Goal: Information Seeking & Learning: Learn about a topic

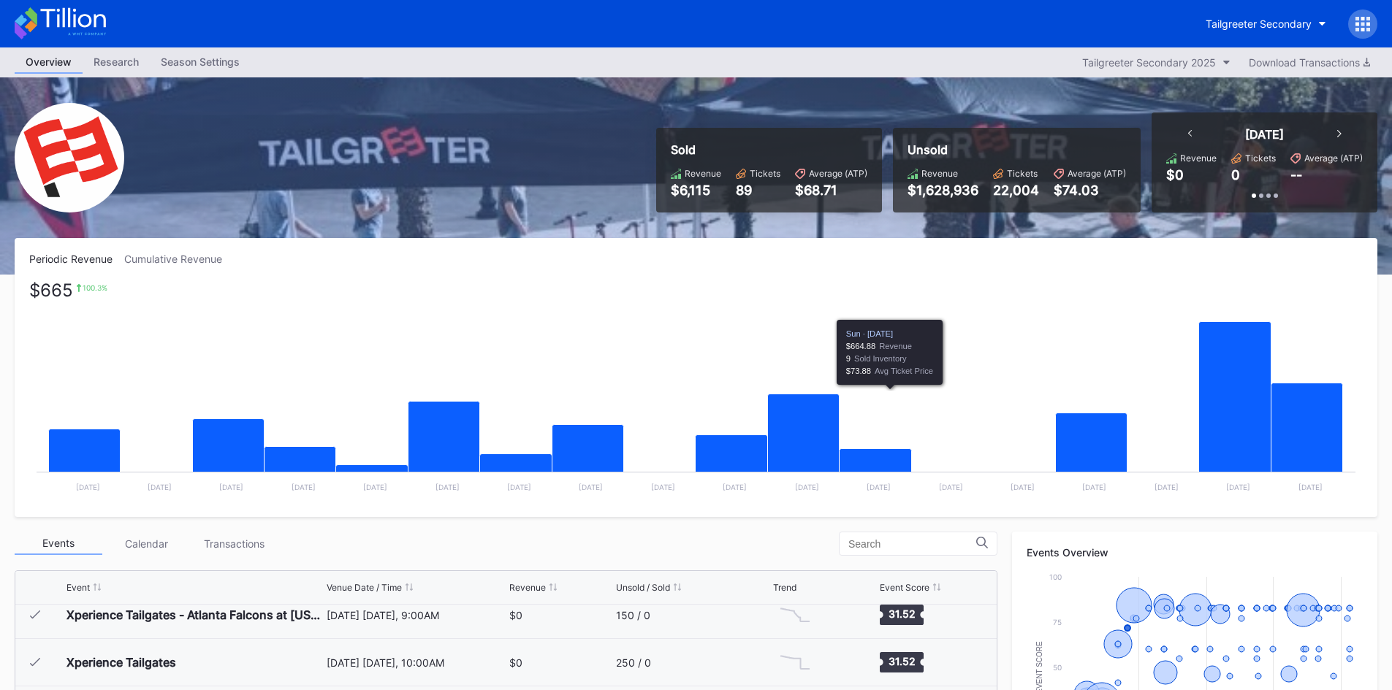
drag, startPoint x: 1129, startPoint y: 388, endPoint x: 628, endPoint y: 394, distance: 501.2
click at [628, 394] on rect "Chart title" at bounding box center [695, 392] width 1333 height 219
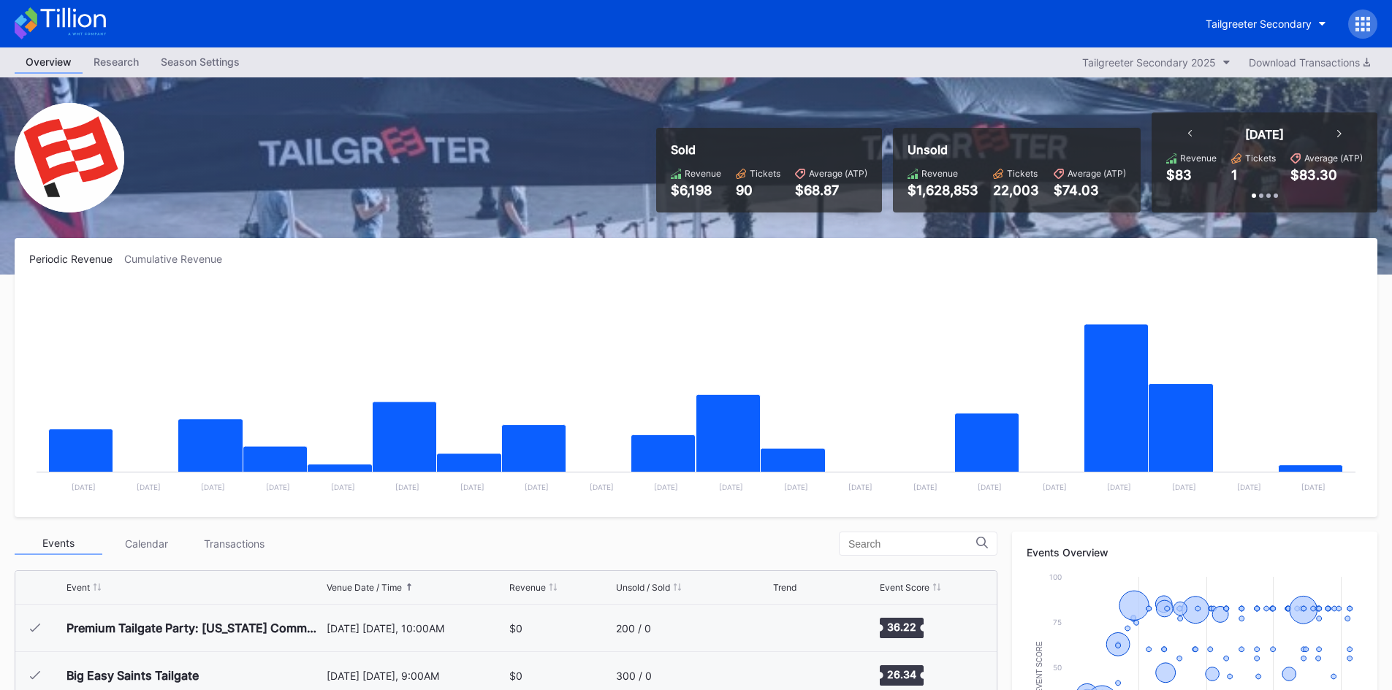
scroll to position [665, 0]
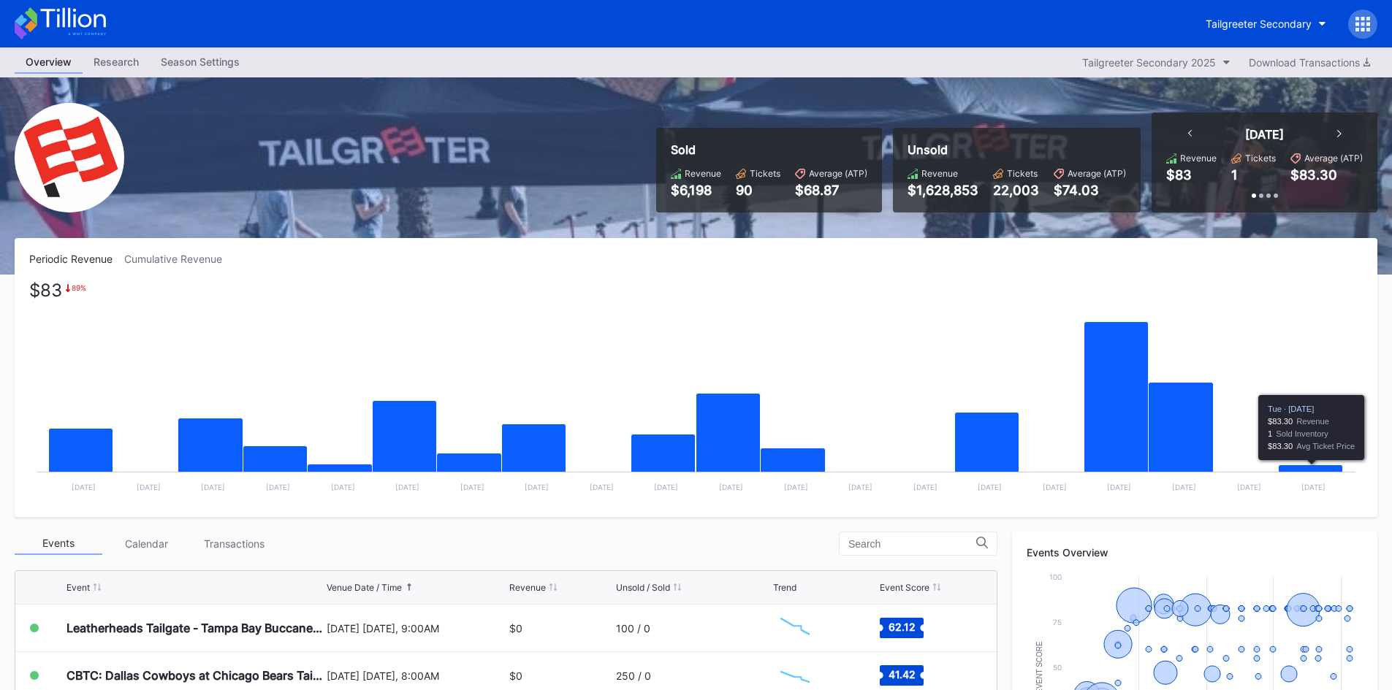
click at [1315, 468] on icon "Chart title" at bounding box center [1310, 470] width 64 height 10
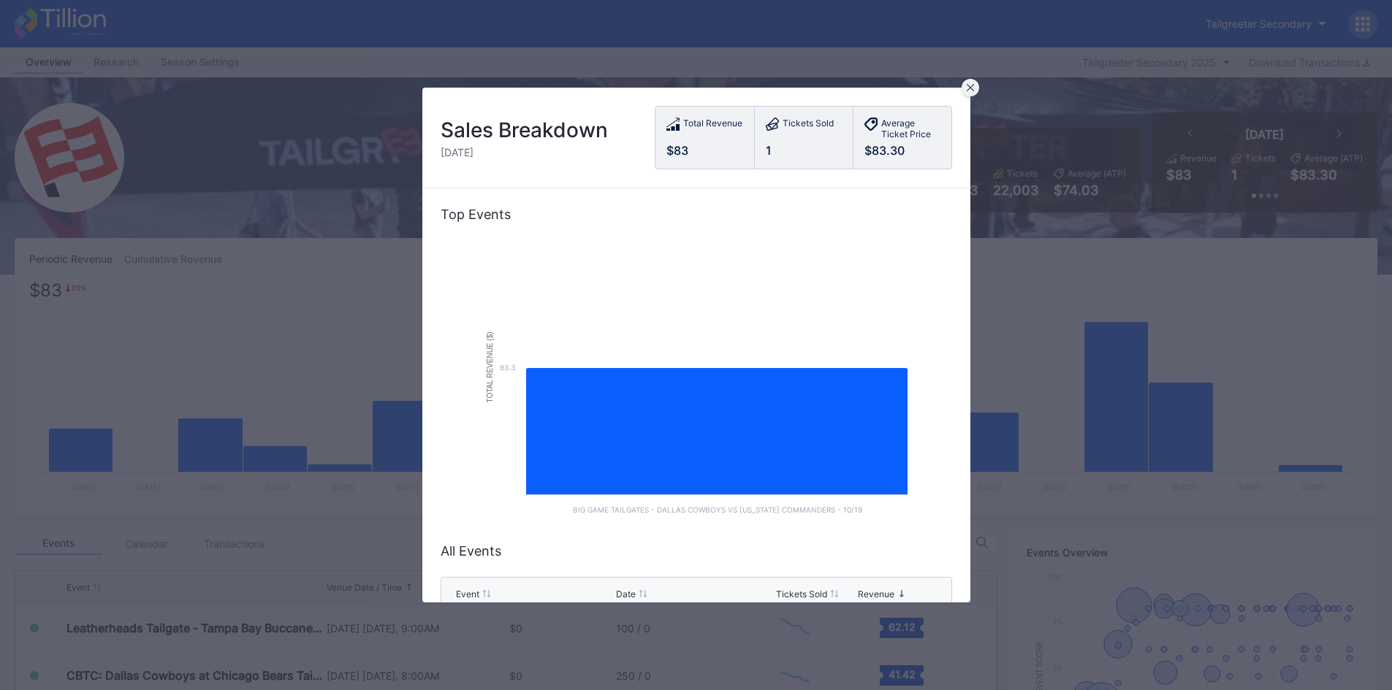
click at [969, 91] on icon at bounding box center [970, 87] width 7 height 7
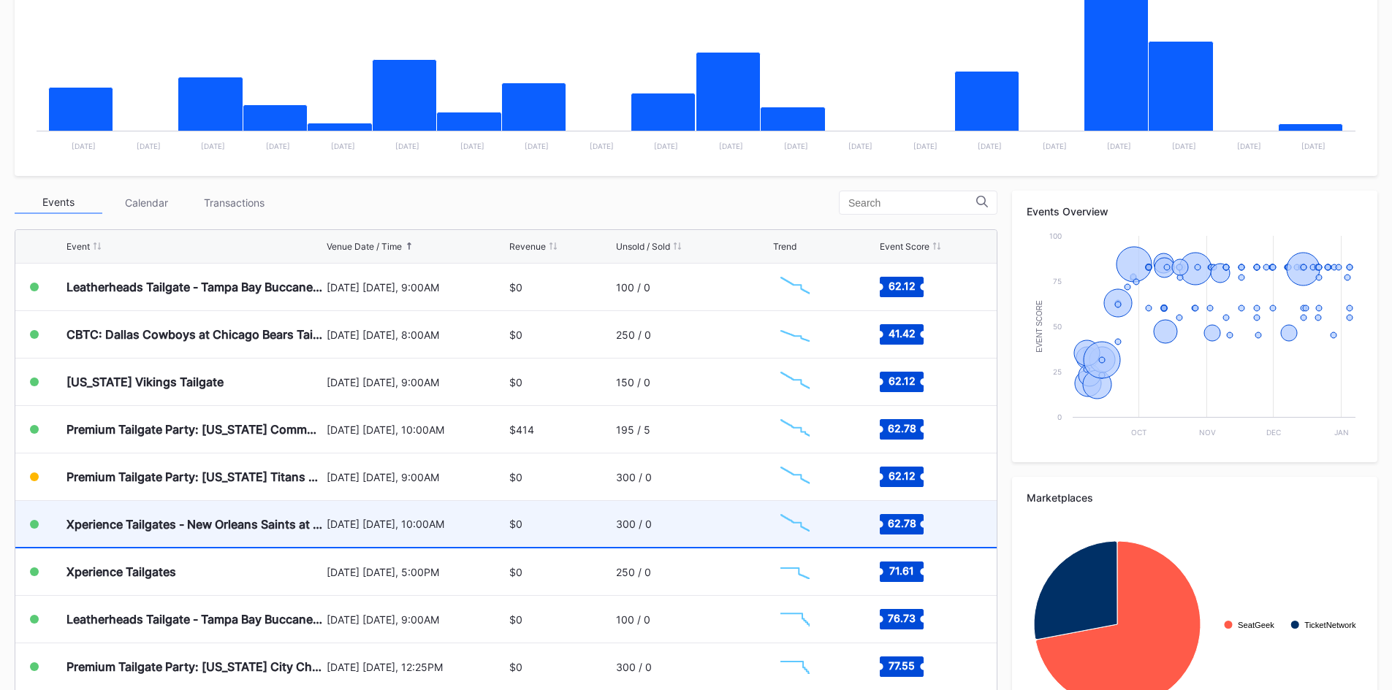
scroll to position [422, 0]
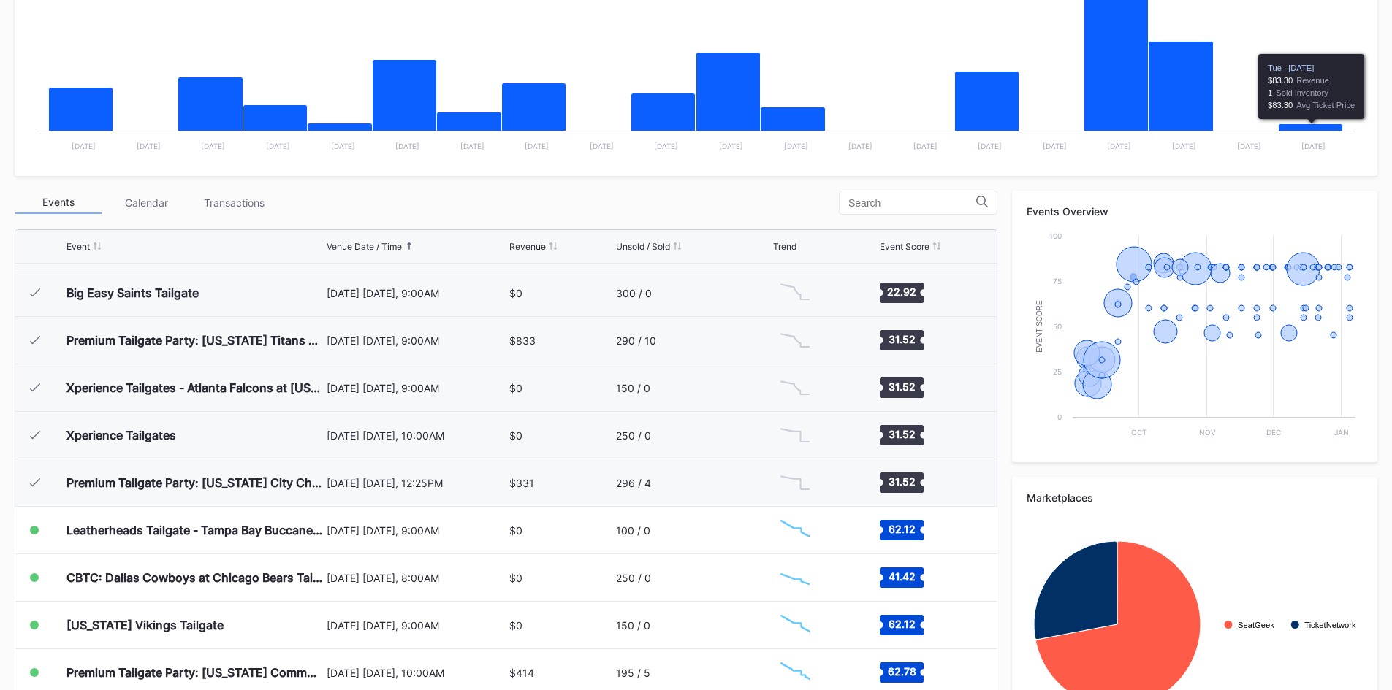
click at [1319, 130] on icon "Chart title" at bounding box center [1310, 129] width 64 height 10
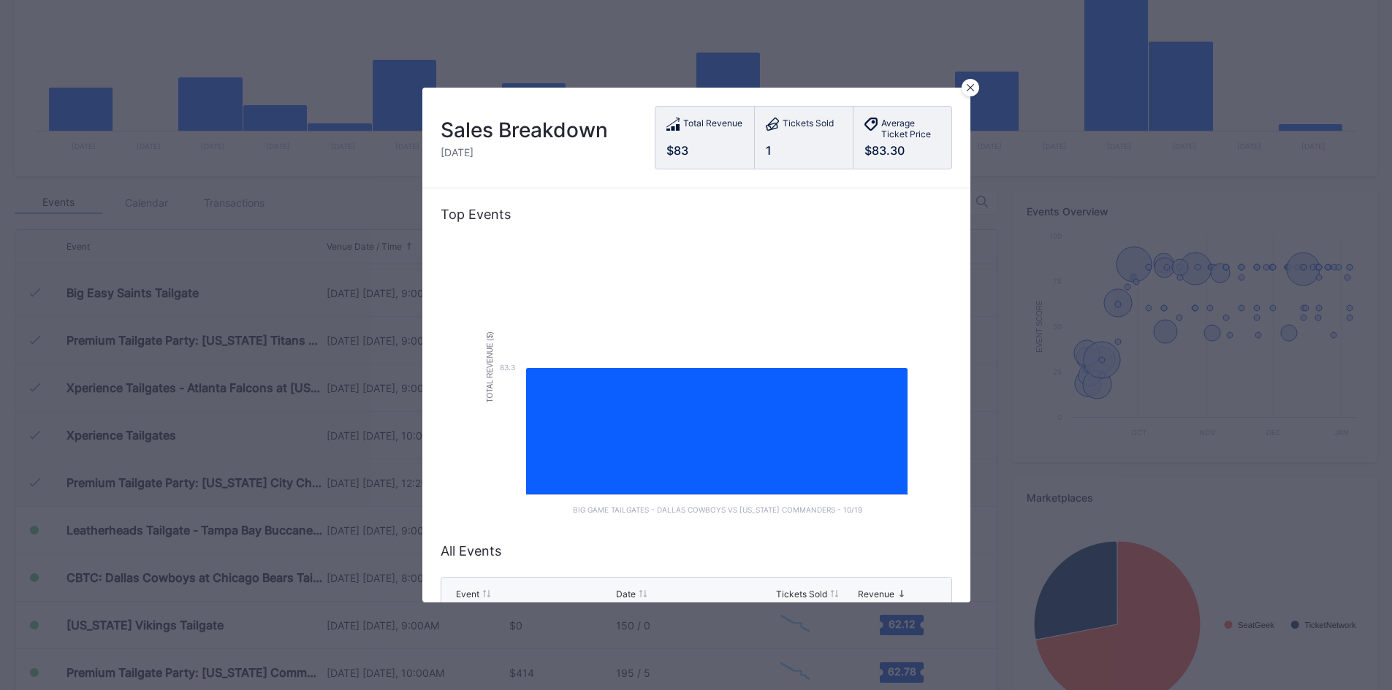
scroll to position [86, 0]
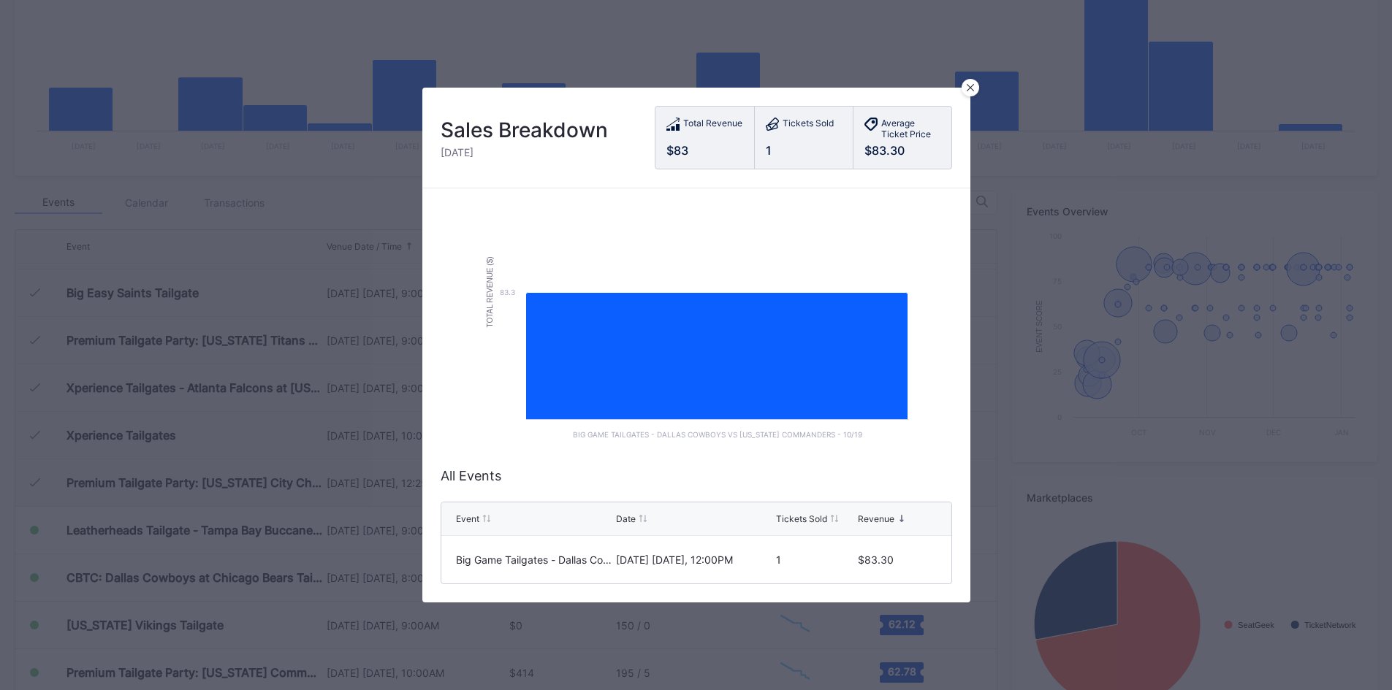
click at [695, 556] on div "[DATE] [DATE], 12:00PM" at bounding box center [694, 559] width 156 height 47
drag, startPoint x: 673, startPoint y: 549, endPoint x: 581, endPoint y: 548, distance: 92.1
click at [581, 548] on div "Big Game Tailgates - Dallas Cowboys Vs Washington Commanders October 19 Sunday,…" at bounding box center [696, 559] width 510 height 47
click at [580, 554] on div "Big Game Tailgates - Dallas Cowboys Vs [US_STATE] Commanders" at bounding box center [534, 560] width 156 height 12
click at [966, 96] on div "Sales Breakdown Tuesday, Sep 16 Total Revenue $83 Tickets Sold 1 Average Ticket…" at bounding box center [696, 138] width 548 height 101
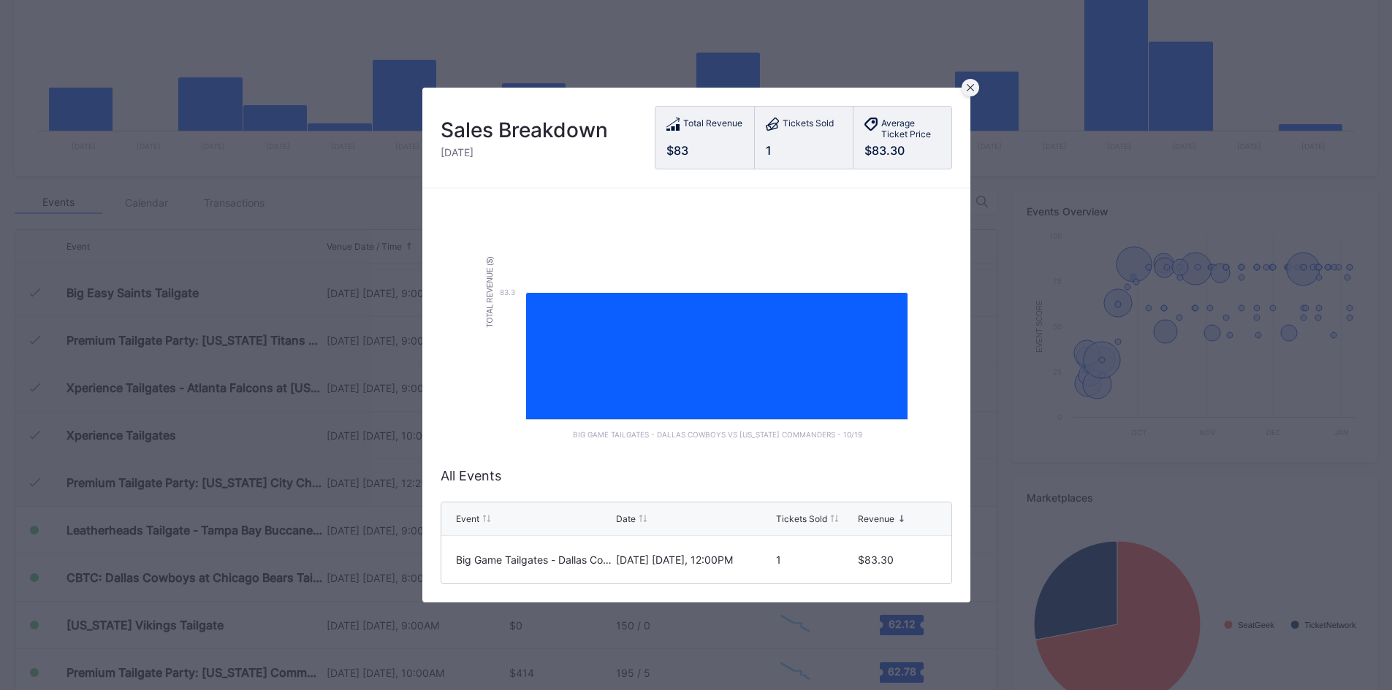
click at [969, 91] on div at bounding box center [970, 88] width 18 height 18
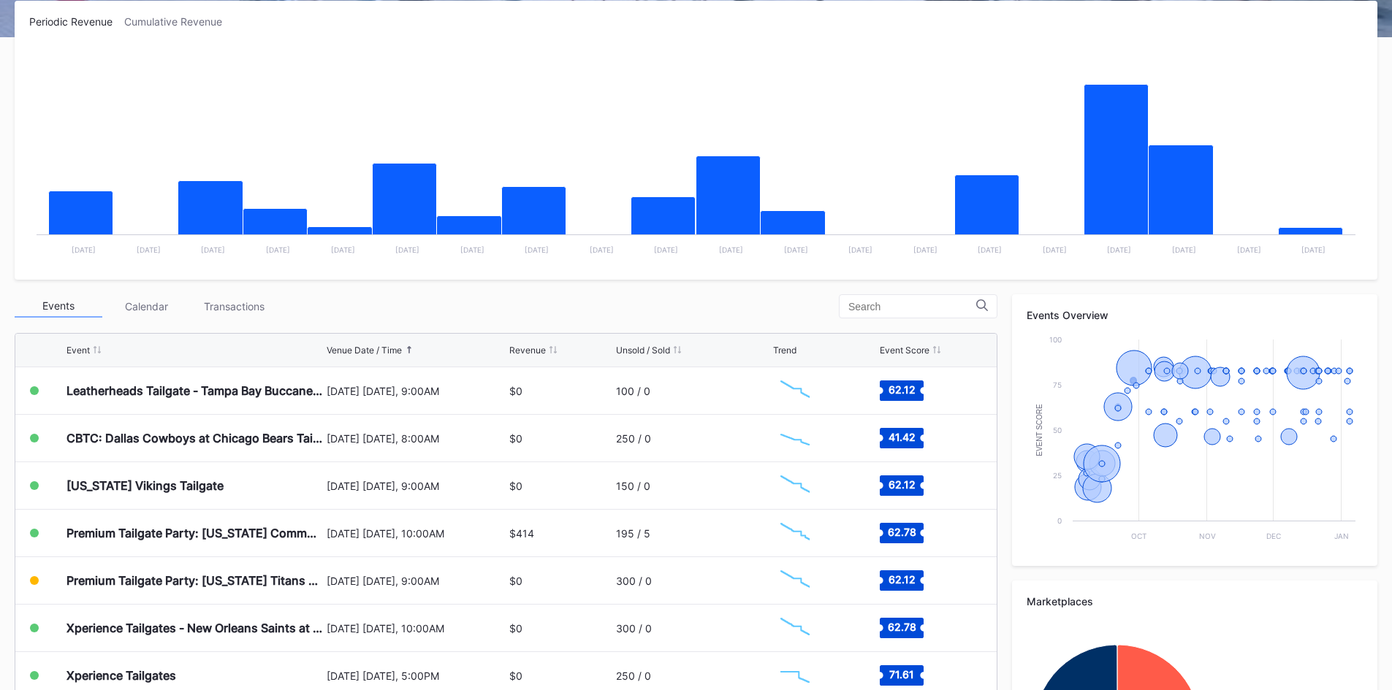
scroll to position [195, 0]
